Goal: Check status: Check status

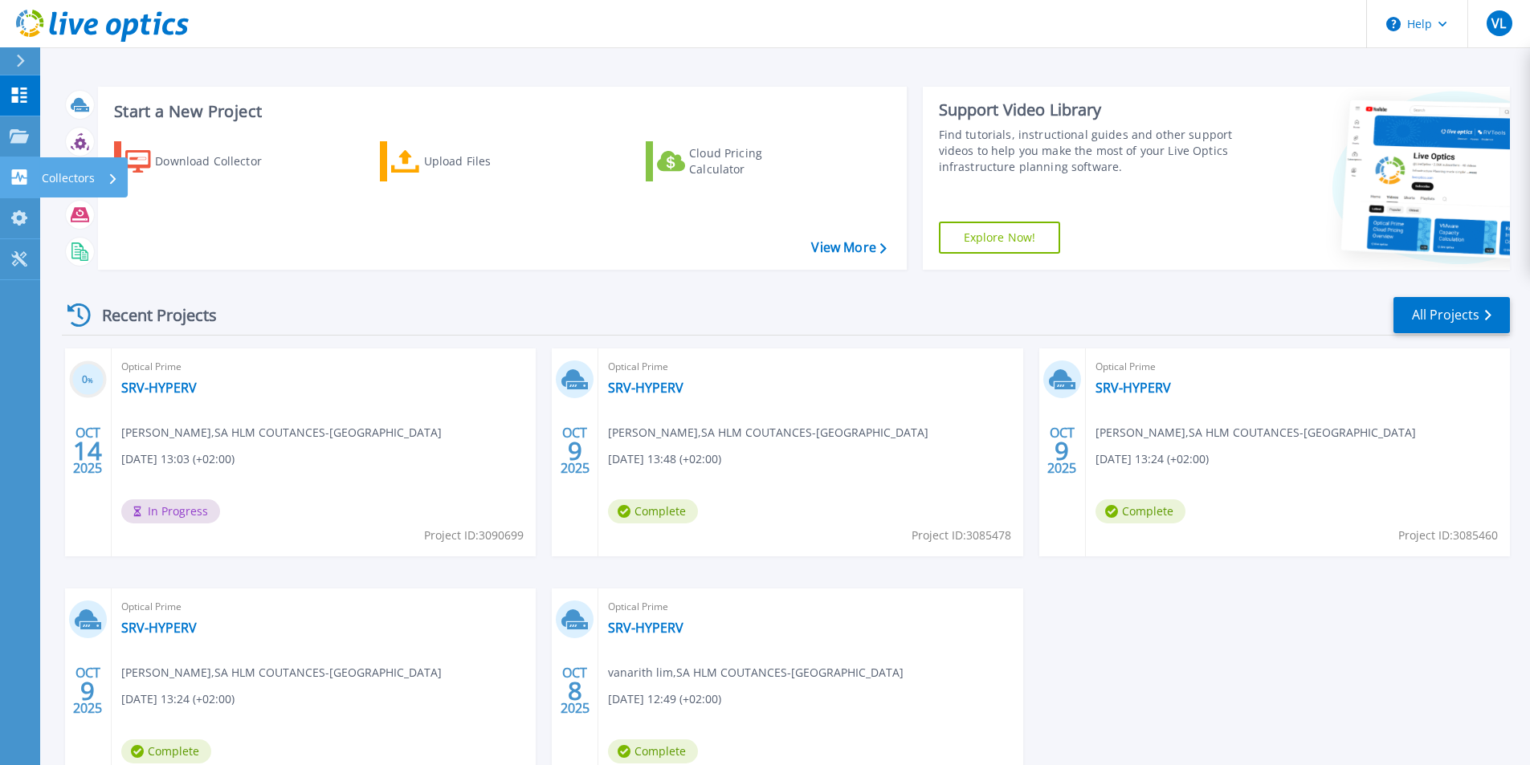
click at [24, 186] on link "Collectors Collectors" at bounding box center [20, 177] width 40 height 41
click at [304, 244] on div "Download Collector Upload Files Cloud Pricing Calculator" at bounding box center [499, 194] width 797 height 133
click at [6, 88] on link "Dashboard Dashboard" at bounding box center [20, 95] width 40 height 41
click at [152, 385] on link "SRV-HYPERV" at bounding box center [158, 388] width 75 height 16
